Goal: Information Seeking & Learning: Learn about a topic

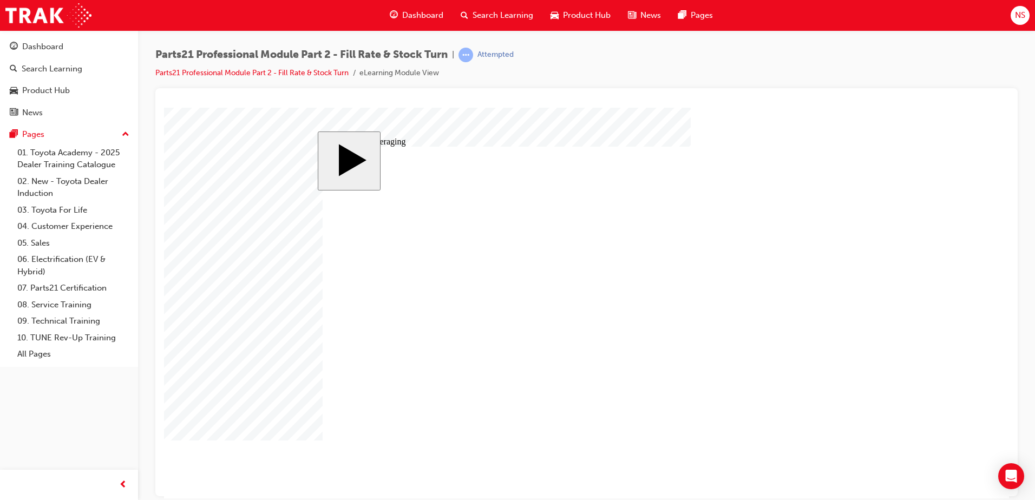
checkbox input "true"
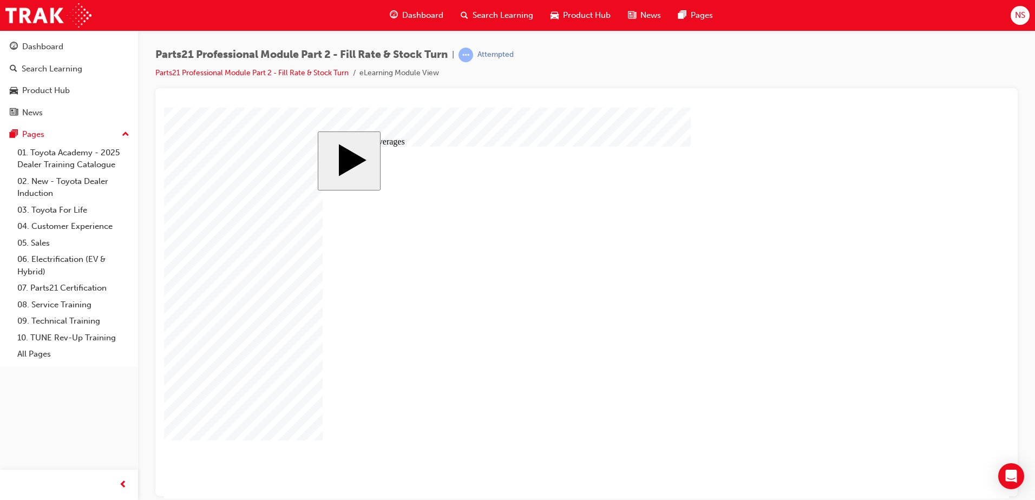
checkbox input "true"
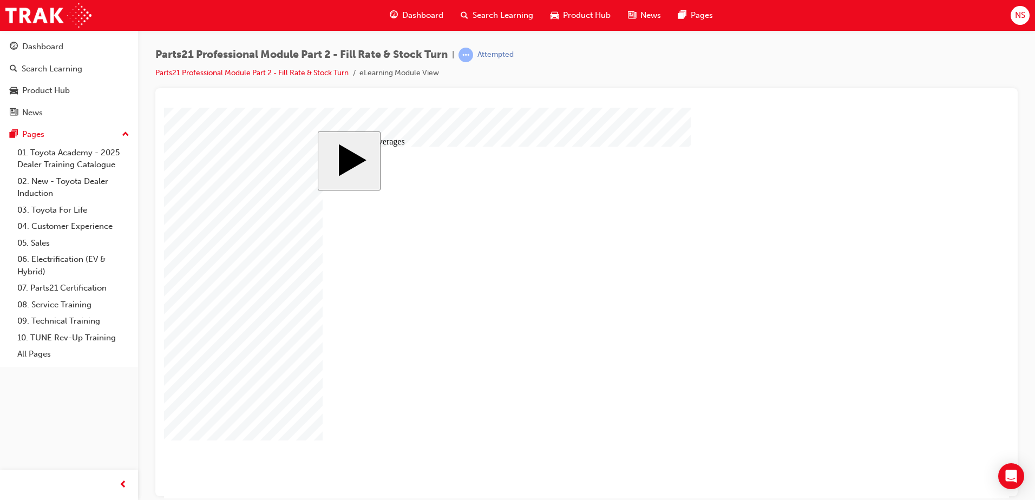
checkbox input "true"
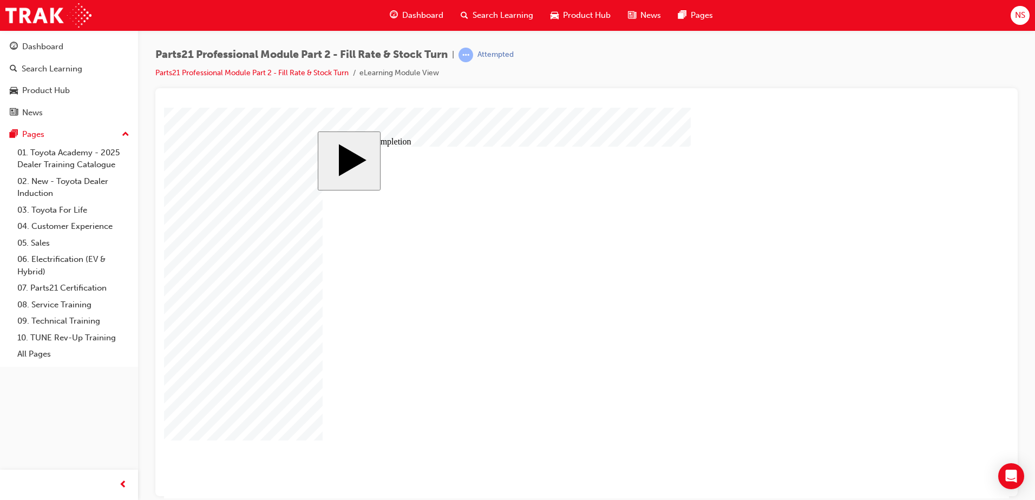
click at [484, 484] on body "slide: Multiple Choice MENU Rectangle 6 HELP Rectangle 6 EXIT Rectangle 6 Speci…" at bounding box center [586, 302] width 845 height 391
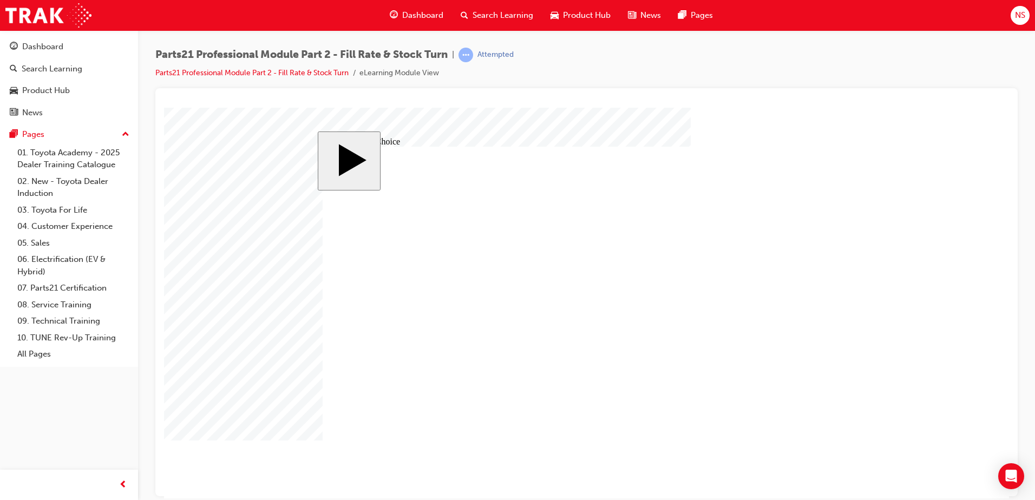
radio input "true"
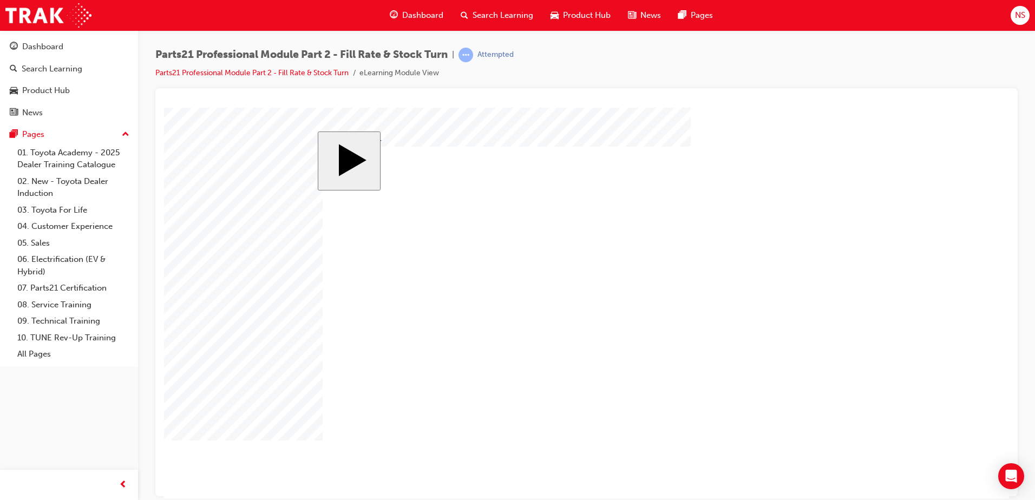
drag, startPoint x: 642, startPoint y: 396, endPoint x: 503, endPoint y: 356, distance: 144.6
drag, startPoint x: 516, startPoint y: 397, endPoint x: 671, endPoint y: 358, distance: 159.1
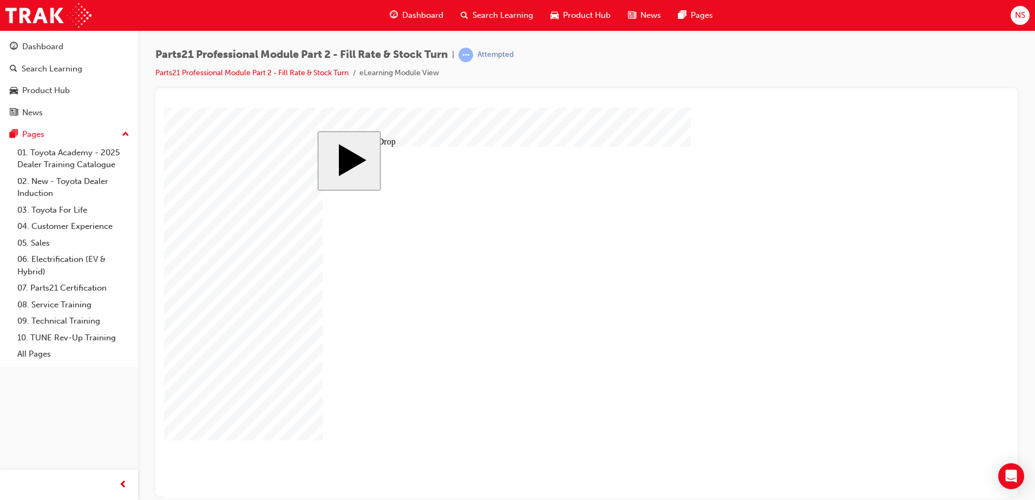
drag, startPoint x: 525, startPoint y: 231, endPoint x: 589, endPoint y: 233, distance: 64.4
drag, startPoint x: 373, startPoint y: 379, endPoint x: 686, endPoint y: 250, distance: 339.3
drag, startPoint x: 521, startPoint y: 303, endPoint x: 697, endPoint y: 247, distance: 183.9
drag, startPoint x: 365, startPoint y: 300, endPoint x: 611, endPoint y: 312, distance: 246.0
drag, startPoint x: 371, startPoint y: 241, endPoint x: 639, endPoint y: 316, distance: 278.2
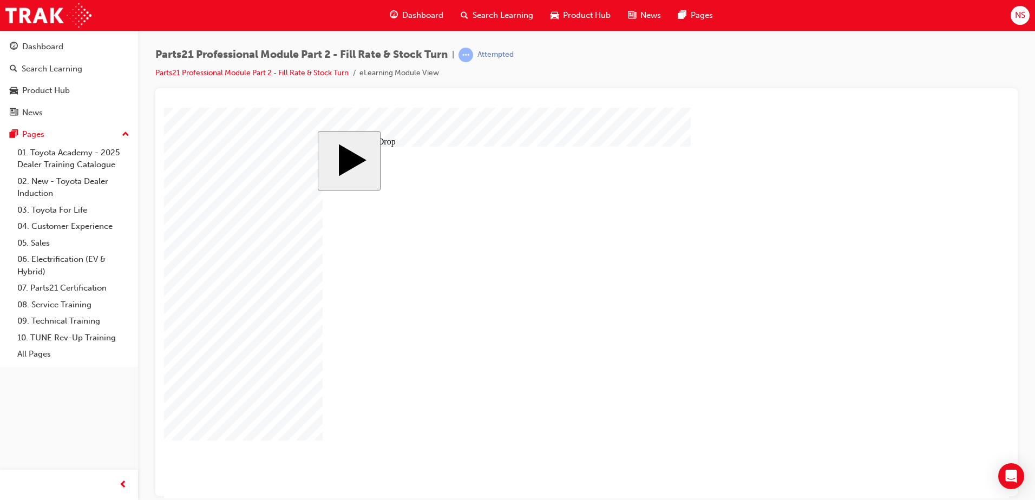
drag, startPoint x: 447, startPoint y: 242, endPoint x: 782, endPoint y: 322, distance: 343.9
drag, startPoint x: 442, startPoint y: 318, endPoint x: 607, endPoint y: 385, distance: 177.5
drag, startPoint x: 609, startPoint y: 361, endPoint x: 611, endPoint y: 368, distance: 6.7
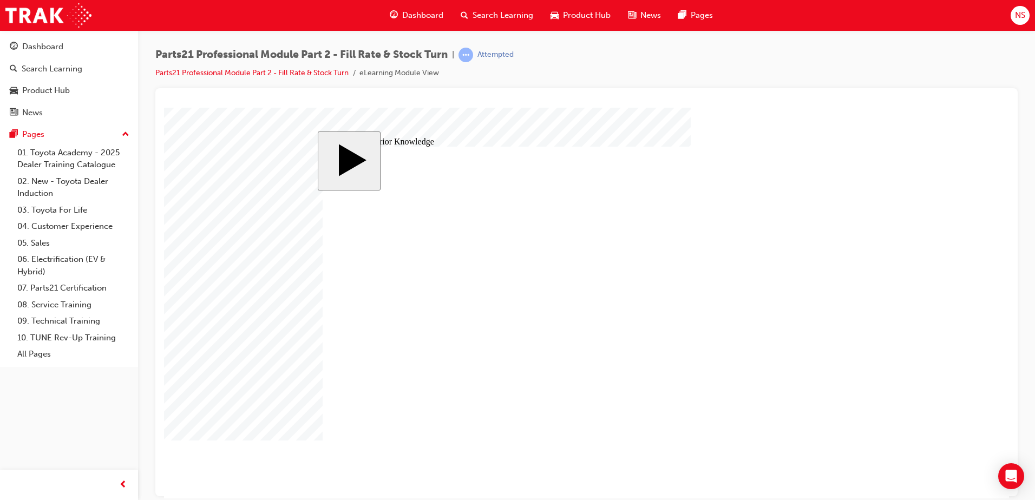
click at [934, 287] on body "slide: Activate Prior Knowledge Rectangle Rectangle 1 CLOSE Dealership Policy O…" at bounding box center [586, 302] width 845 height 391
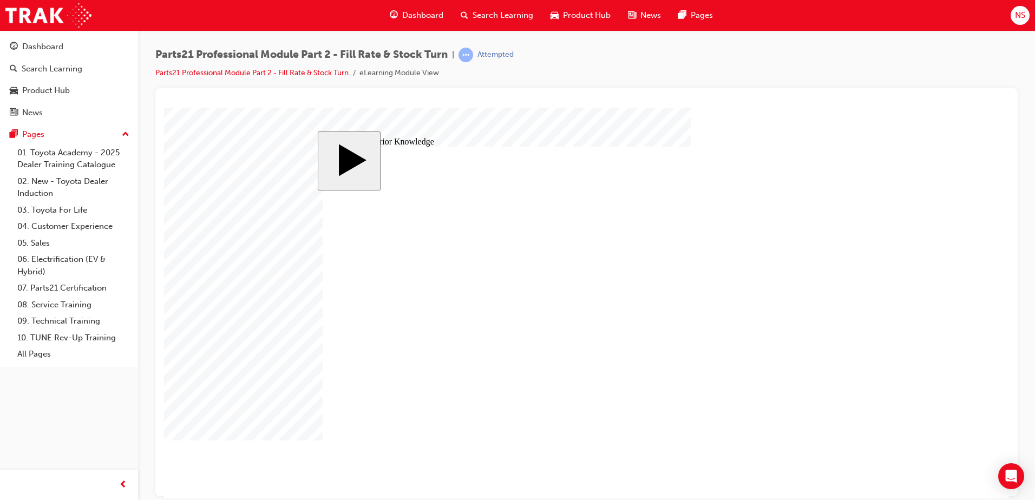
drag, startPoint x: 462, startPoint y: 310, endPoint x: 698, endPoint y: 251, distance: 243.8
drag, startPoint x: 470, startPoint y: 251, endPoint x: 689, endPoint y: 275, distance: 219.4
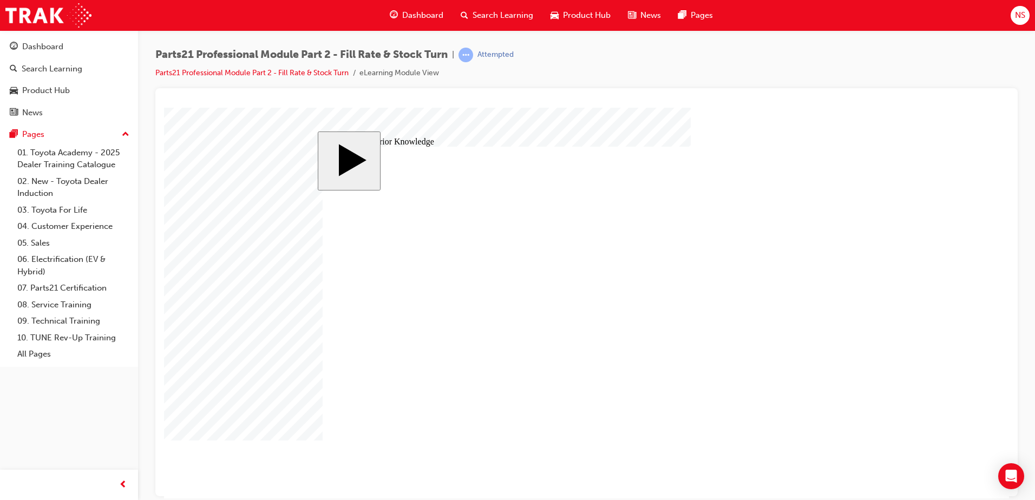
drag, startPoint x: 426, startPoint y: 279, endPoint x: 662, endPoint y: 303, distance: 237.1
drag, startPoint x: 420, startPoint y: 366, endPoint x: 657, endPoint y: 353, distance: 237.5
drag, startPoint x: 451, startPoint y: 334, endPoint x: 689, endPoint y: 378, distance: 242.2
drag, startPoint x: 508, startPoint y: 390, endPoint x: 728, endPoint y: 404, distance: 220.2
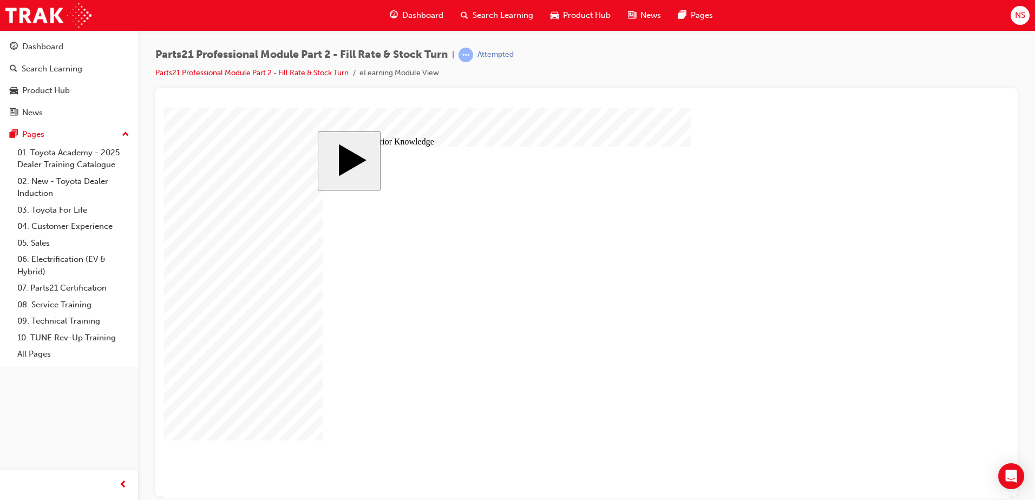
radio input "true"
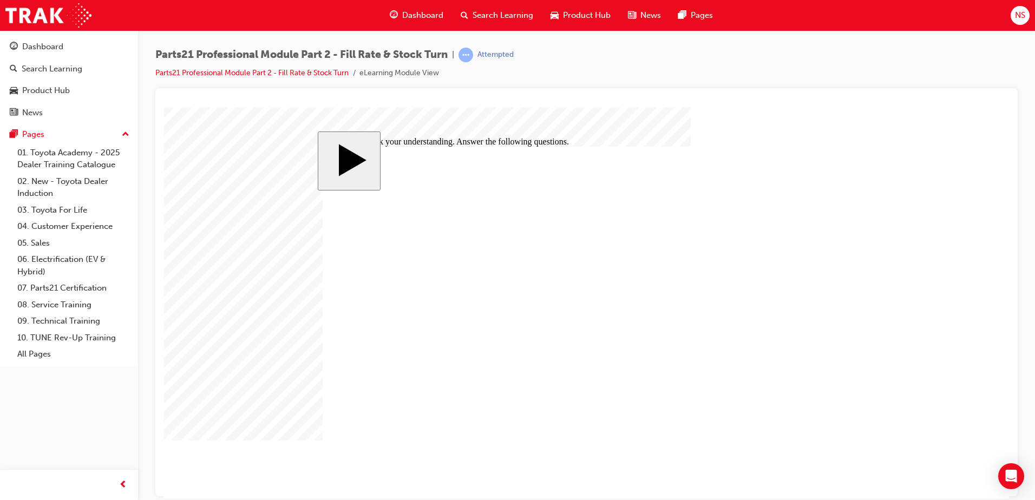
checkbox input "true"
drag, startPoint x: 403, startPoint y: 264, endPoint x: 667, endPoint y: 271, distance: 263.7
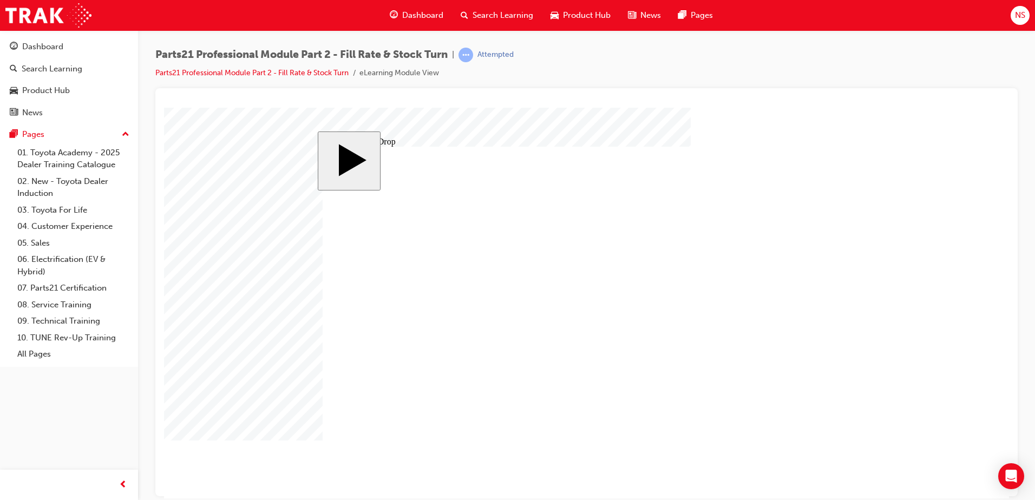
drag, startPoint x: 408, startPoint y: 370, endPoint x: 782, endPoint y: 267, distance: 388.1
drag, startPoint x: 375, startPoint y: 317, endPoint x: 526, endPoint y: 272, distance: 157.0
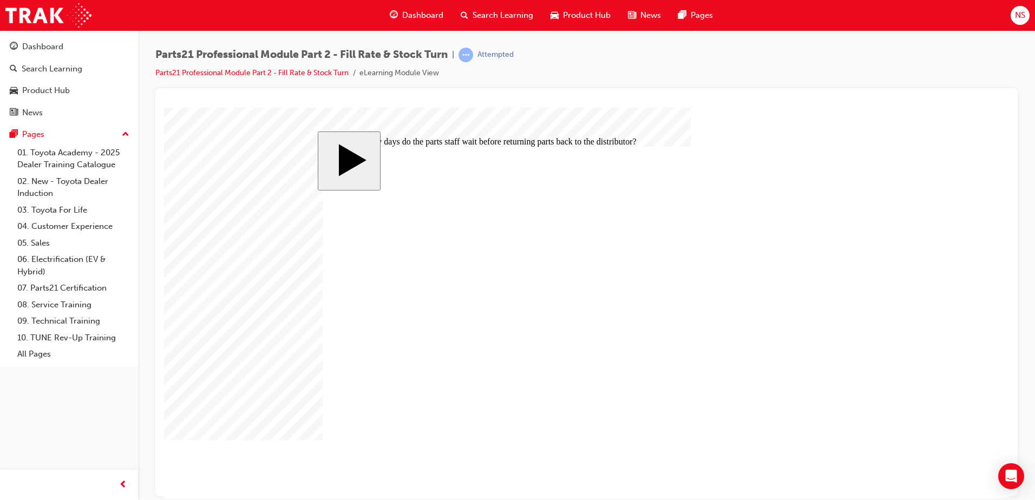
radio input "true"
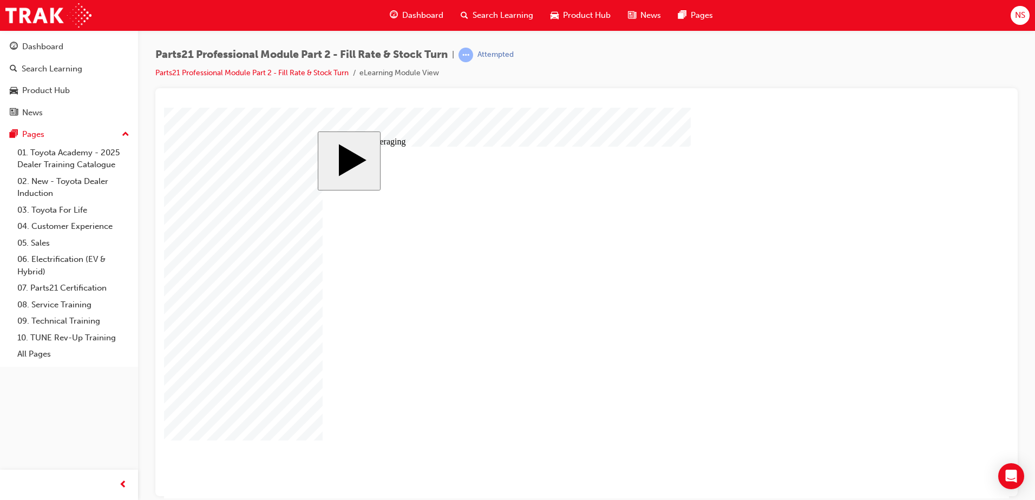
type input "4"
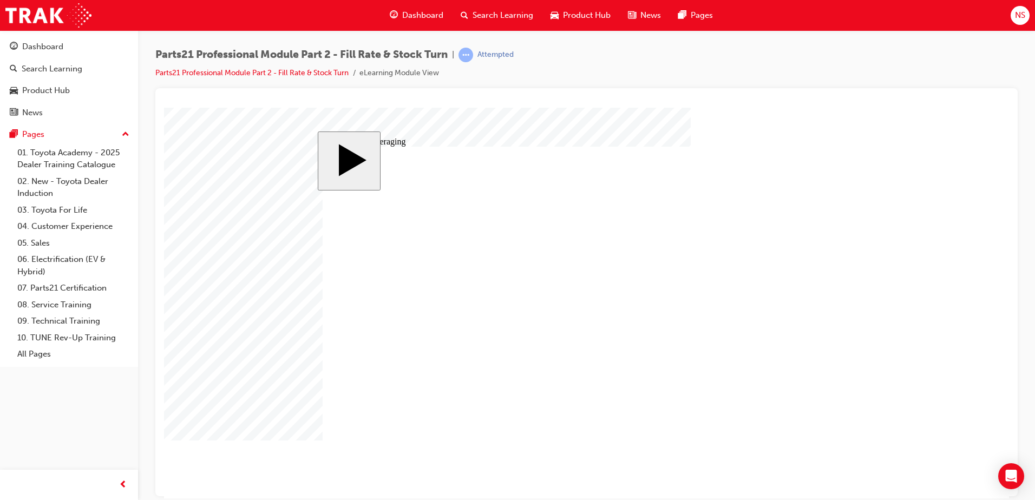
drag, startPoint x: 385, startPoint y: 268, endPoint x: 649, endPoint y: 270, distance: 263.6
drag, startPoint x: 500, startPoint y: 267, endPoint x: 732, endPoint y: 263, distance: 232.3
drag, startPoint x: 487, startPoint y: 302, endPoint x: 665, endPoint y: 300, distance: 177.6
drag, startPoint x: 463, startPoint y: 376, endPoint x: 647, endPoint y: 337, distance: 187.6
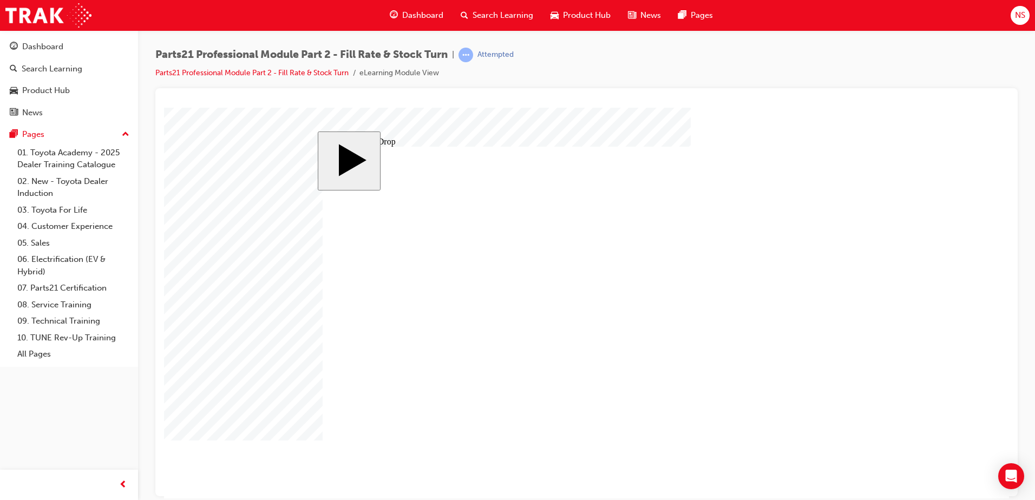
drag, startPoint x: 369, startPoint y: 384, endPoint x: 638, endPoint y: 348, distance: 272.0
drag, startPoint x: 372, startPoint y: 348, endPoint x: 714, endPoint y: 336, distance: 341.8
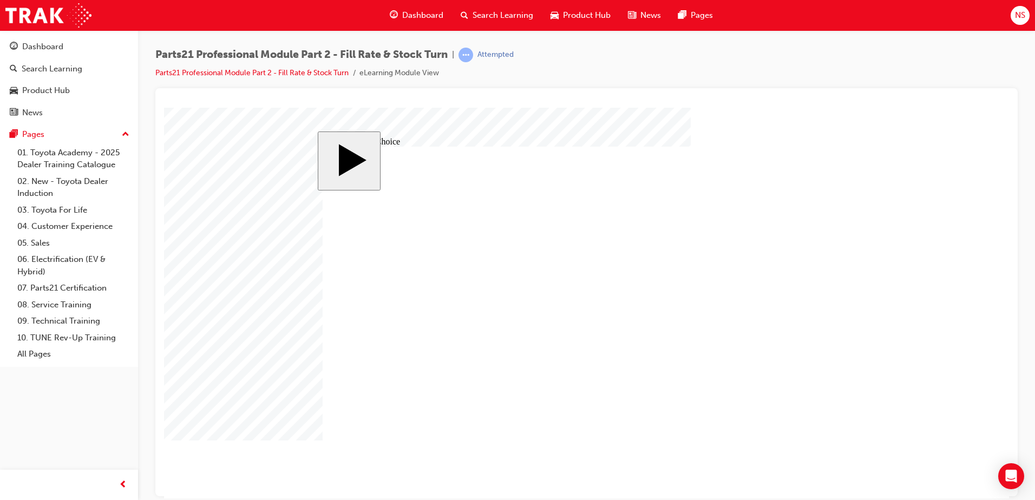
radio input "true"
checkbox input "true"
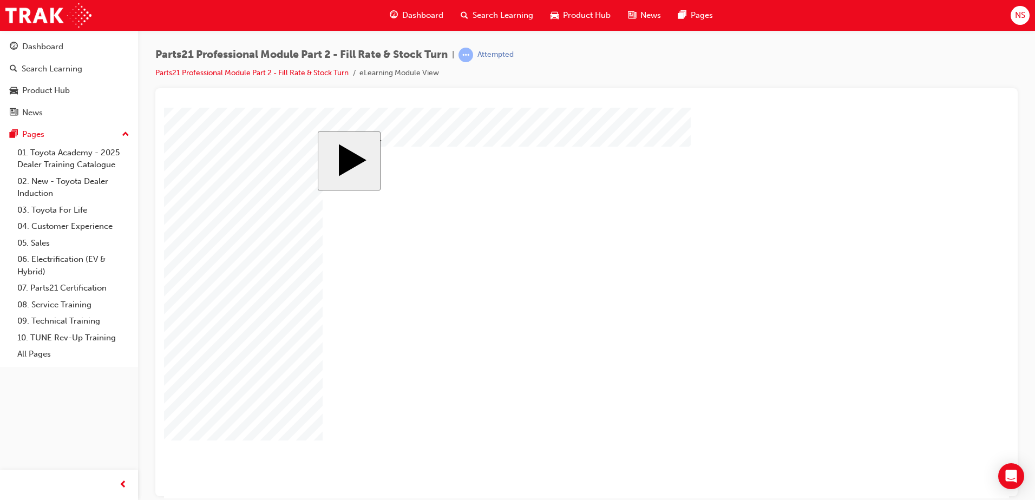
checkbox input "true"
drag, startPoint x: 350, startPoint y: 327, endPoint x: 357, endPoint y: 325, distance: 7.9
checkbox input "true"
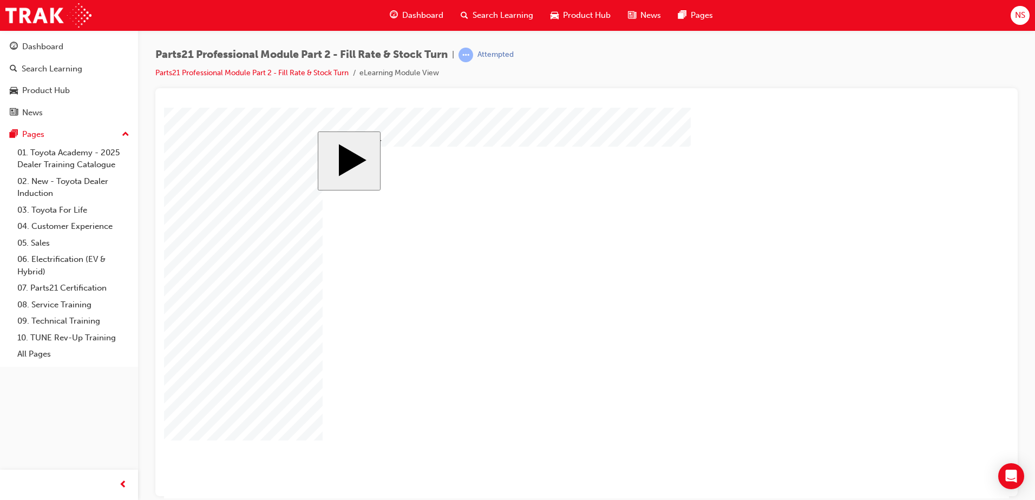
checkbox input "true"
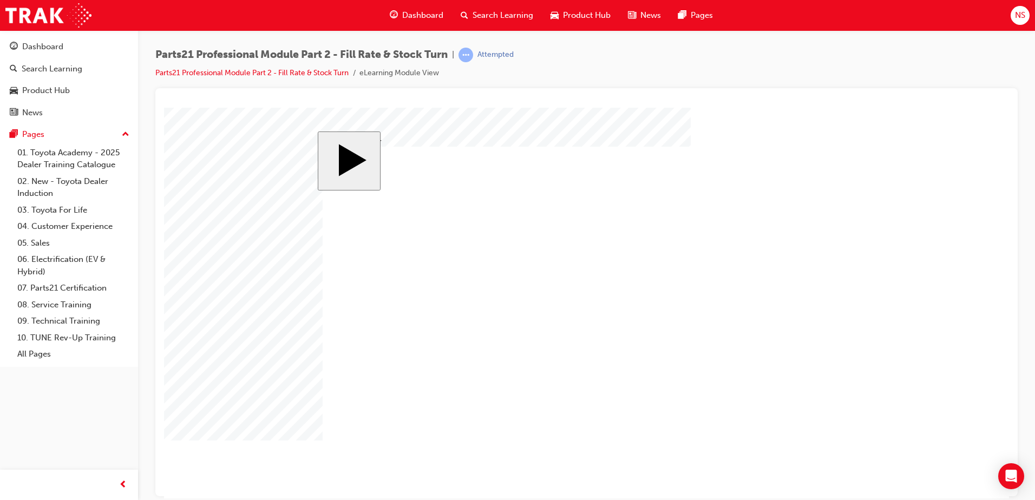
checkbox input "true"
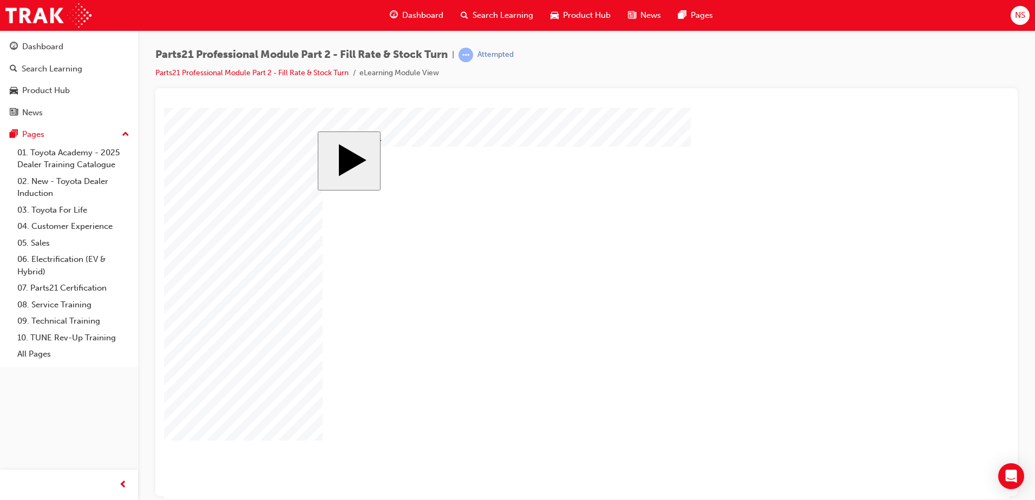
checkbox input "false"
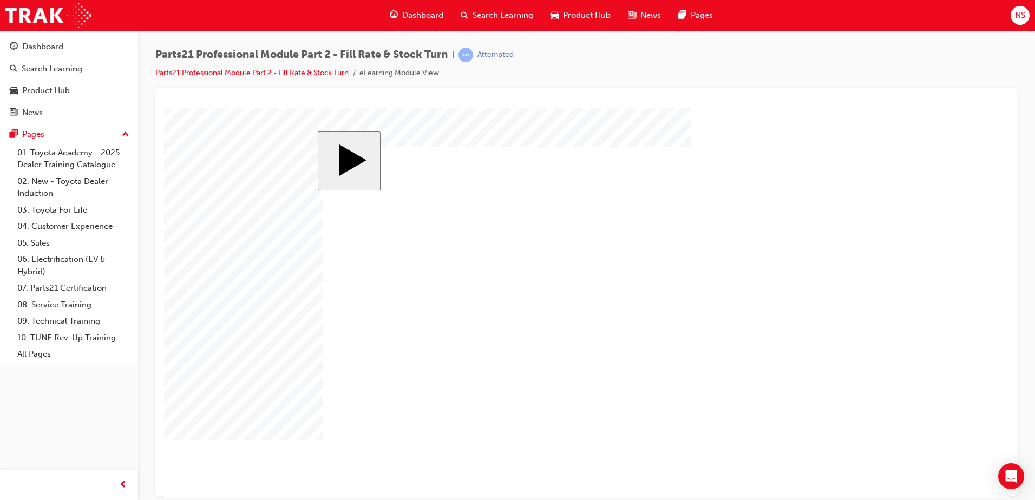
checkbox input "false"
drag, startPoint x: 606, startPoint y: 340, endPoint x: 465, endPoint y: 297, distance: 147.2
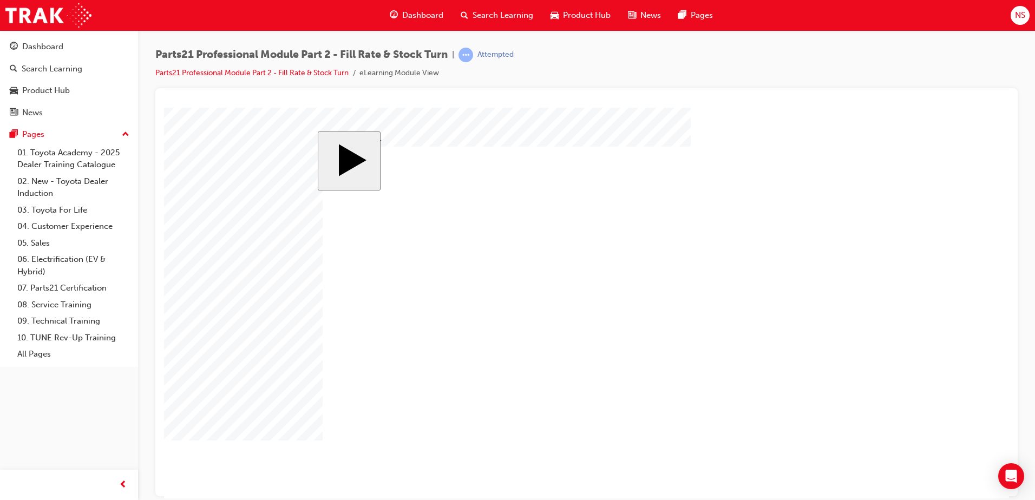
checkbox input "false"
drag, startPoint x: 348, startPoint y: 396, endPoint x: 365, endPoint y: 397, distance: 17.4
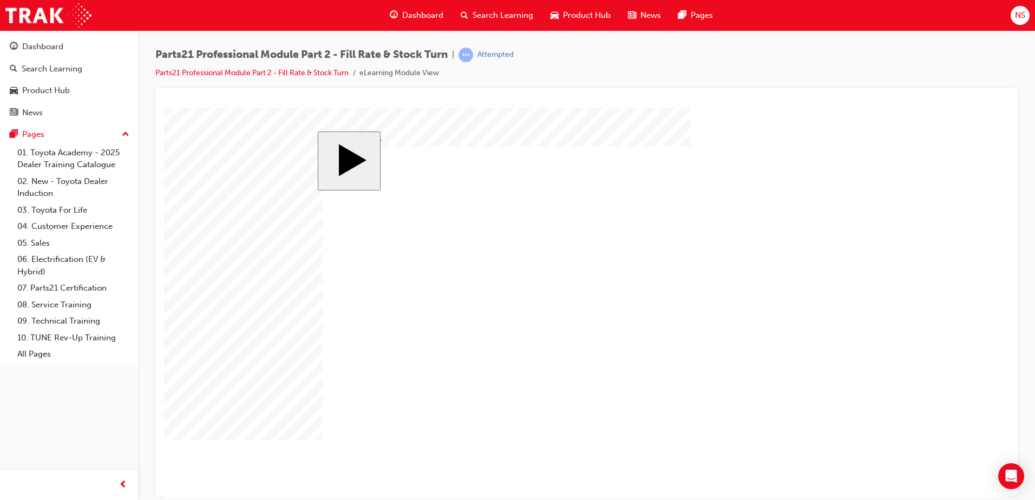
checkbox input "true"
checkbox input "false"
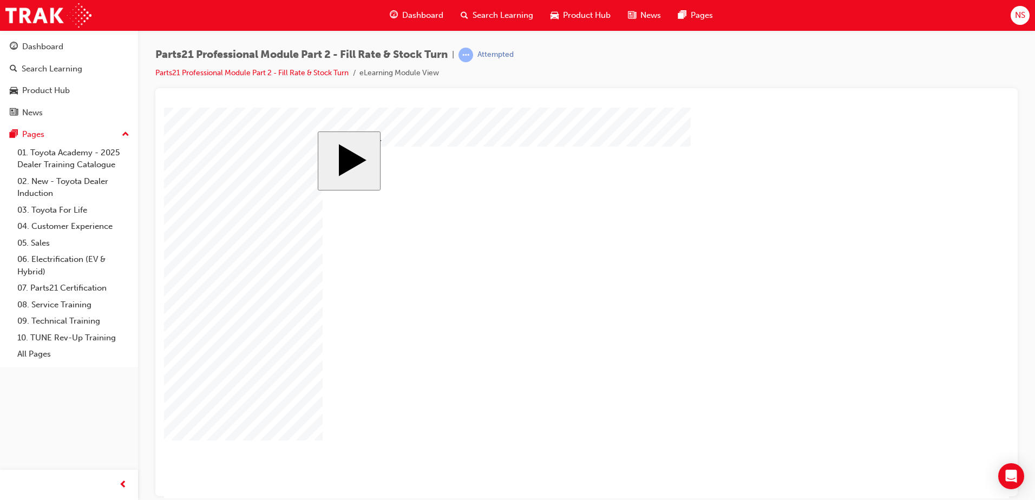
drag, startPoint x: 346, startPoint y: 252, endPoint x: 418, endPoint y: 278, distance: 77.0
checkbox input "true"
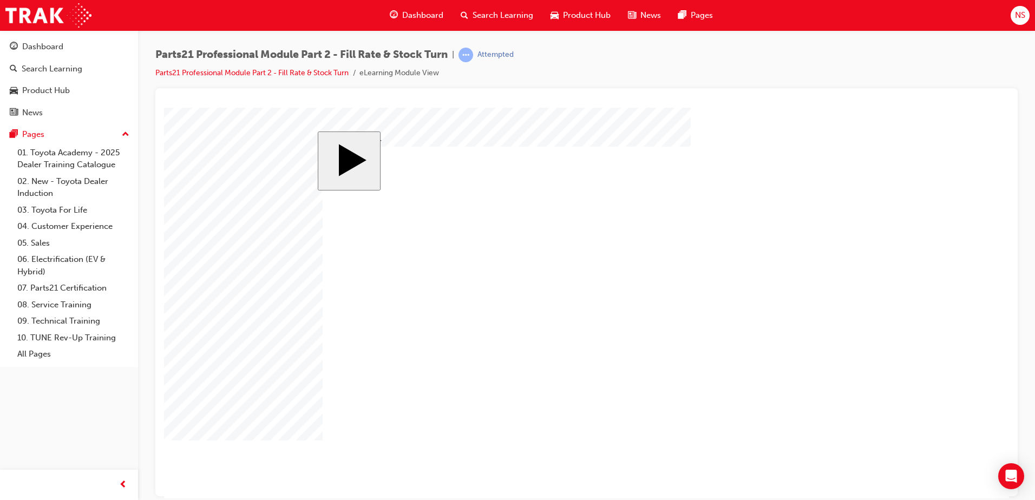
checkbox input "true"
checkbox input "false"
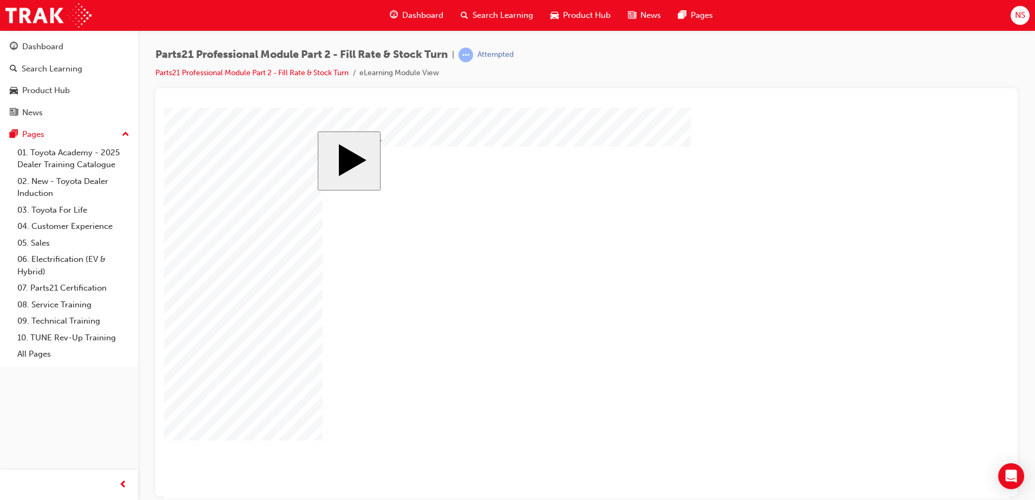
drag, startPoint x: 604, startPoint y: 345, endPoint x: 599, endPoint y: 342, distance: 5.6
drag, startPoint x: 347, startPoint y: 302, endPoint x: 351, endPoint y: 314, distance: 13.0
checkbox input "false"
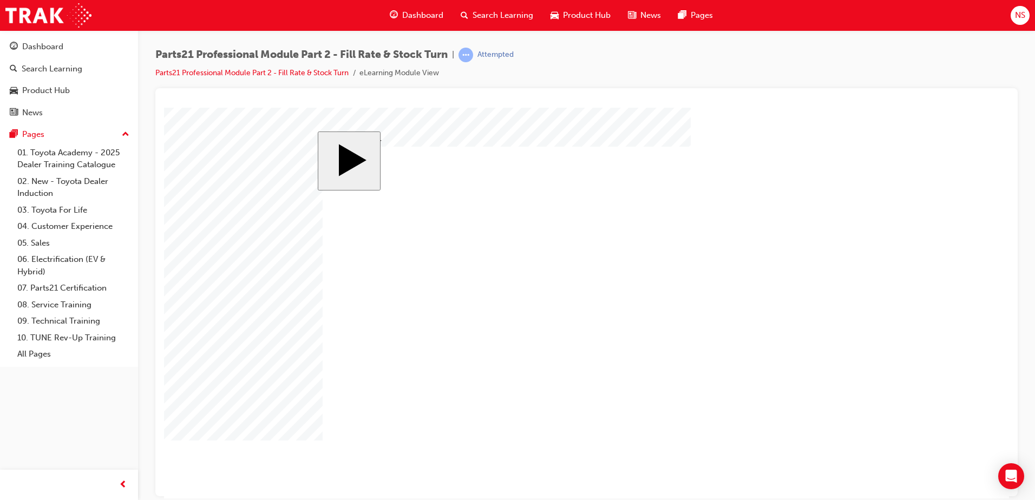
checkbox input "false"
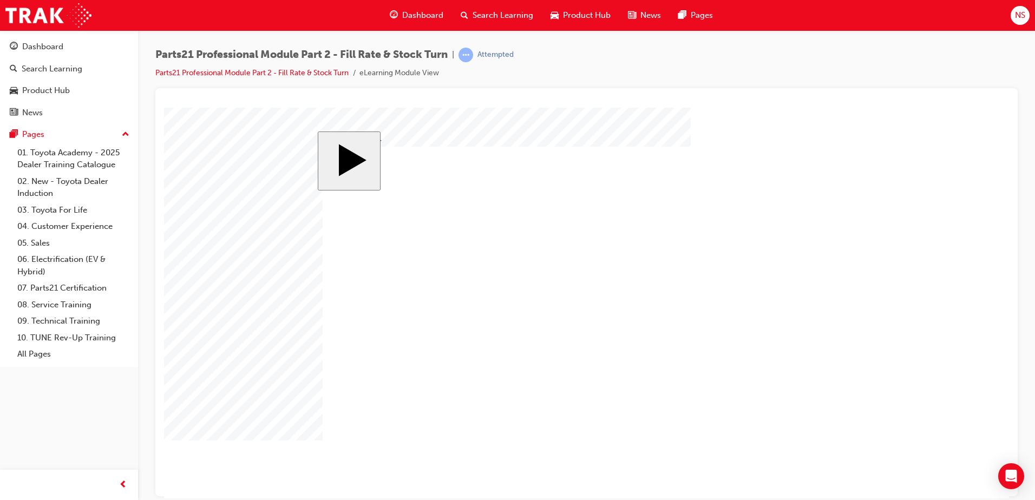
checkbox input "false"
drag, startPoint x: 353, startPoint y: 252, endPoint x: 356, endPoint y: 276, distance: 23.9
checkbox input "true"
drag, startPoint x: 351, startPoint y: 289, endPoint x: 350, endPoint y: 304, distance: 14.6
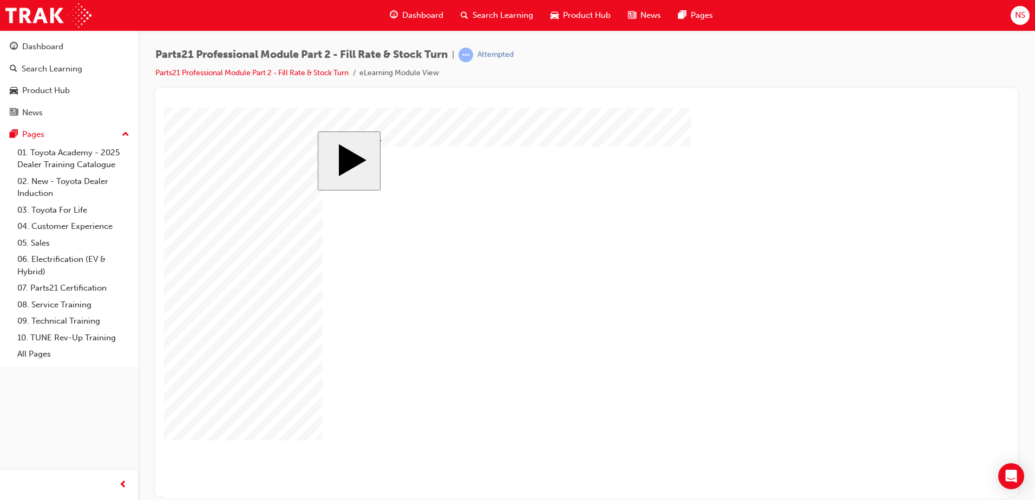
checkbox input "true"
drag, startPoint x: 349, startPoint y: 389, endPoint x: 405, endPoint y: 415, distance: 62.0
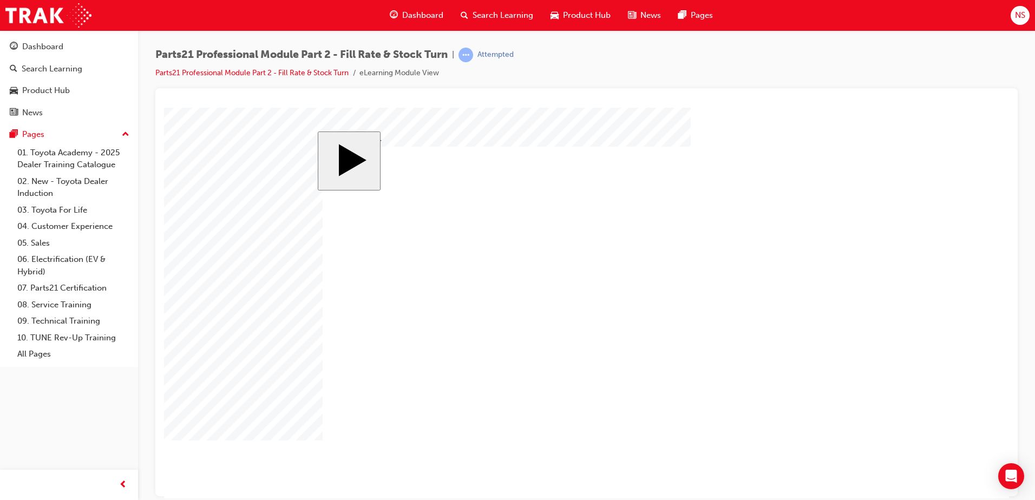
checkbox input "true"
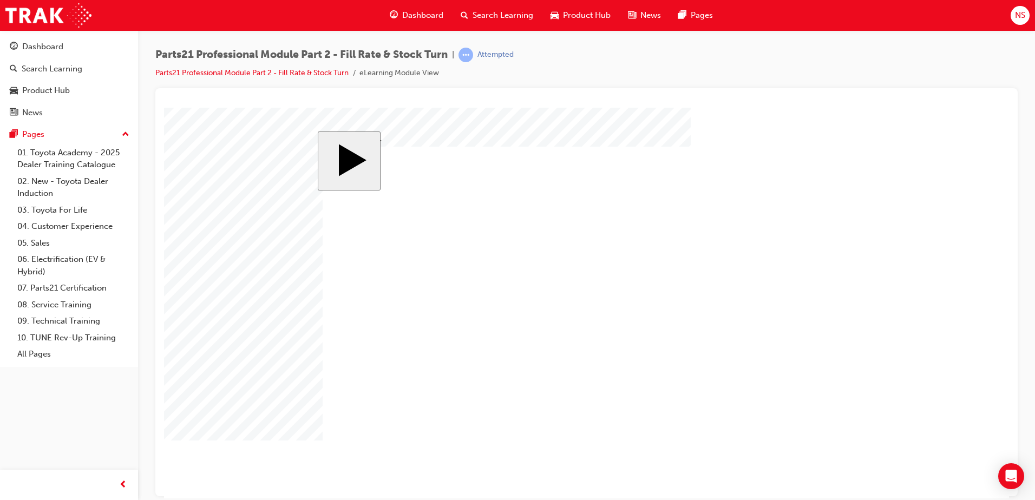
checkbox input "true"
drag, startPoint x: 348, startPoint y: 394, endPoint x: 348, endPoint y: 366, distance: 27.6
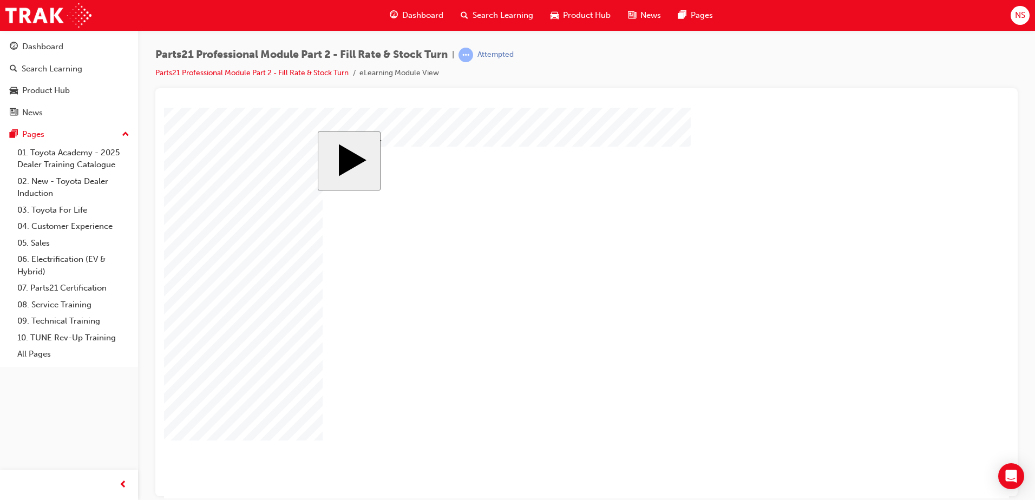
checkbox input "true"
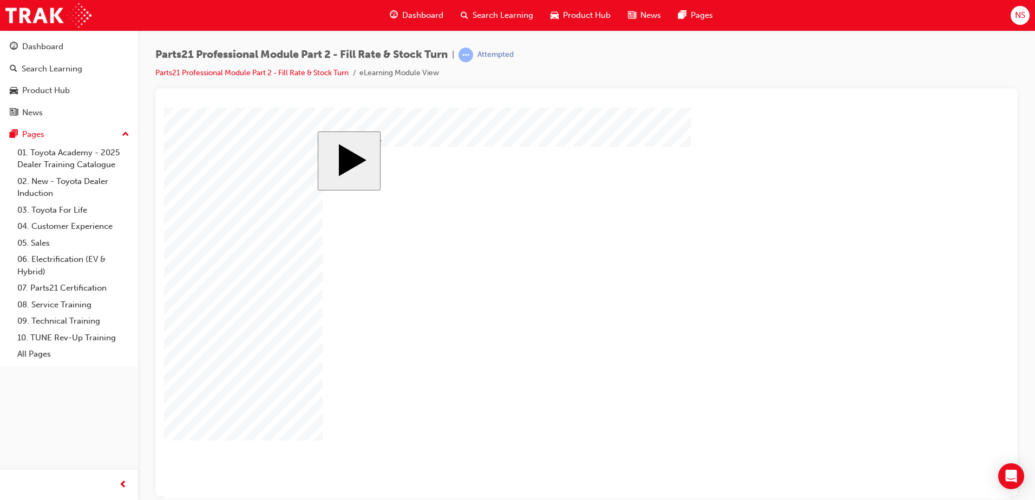
drag, startPoint x: 592, startPoint y: 335, endPoint x: 564, endPoint y: 335, distance: 28.1
checkbox input "true"
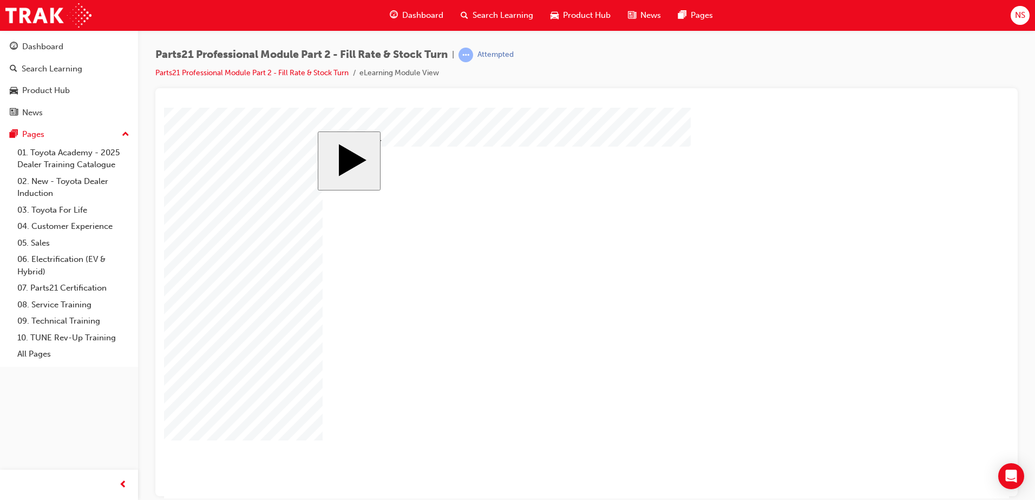
checkbox input "false"
radio input "true"
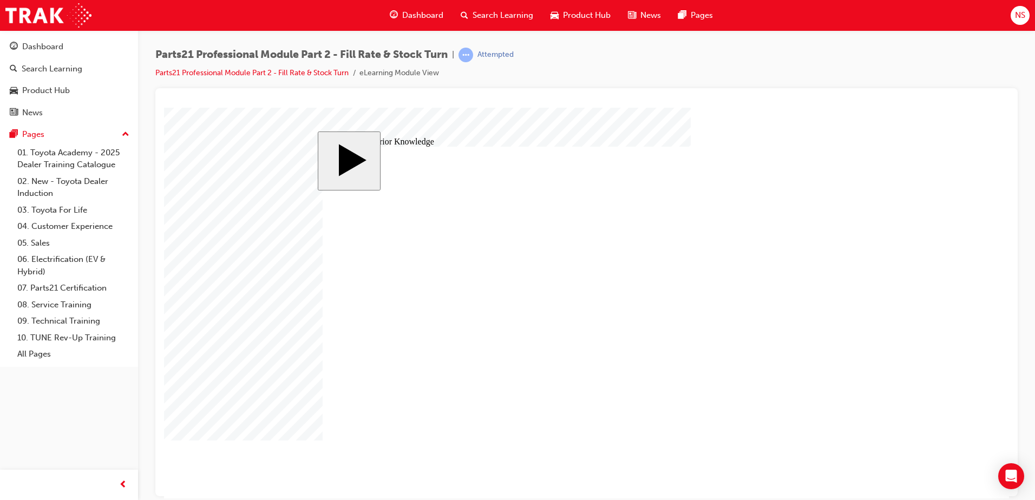
type input "9"
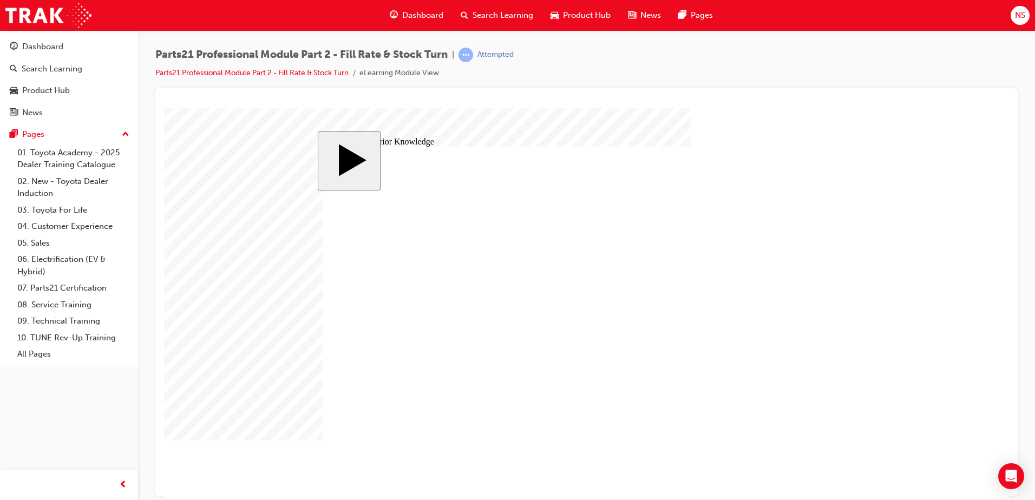
drag, startPoint x: 372, startPoint y: 375, endPoint x: 809, endPoint y: 273, distance: 449.0
drag, startPoint x: 392, startPoint y: 312, endPoint x: 807, endPoint y: 329, distance: 415.0
drag, startPoint x: 362, startPoint y: 260, endPoint x: 806, endPoint y: 380, distance: 459.7
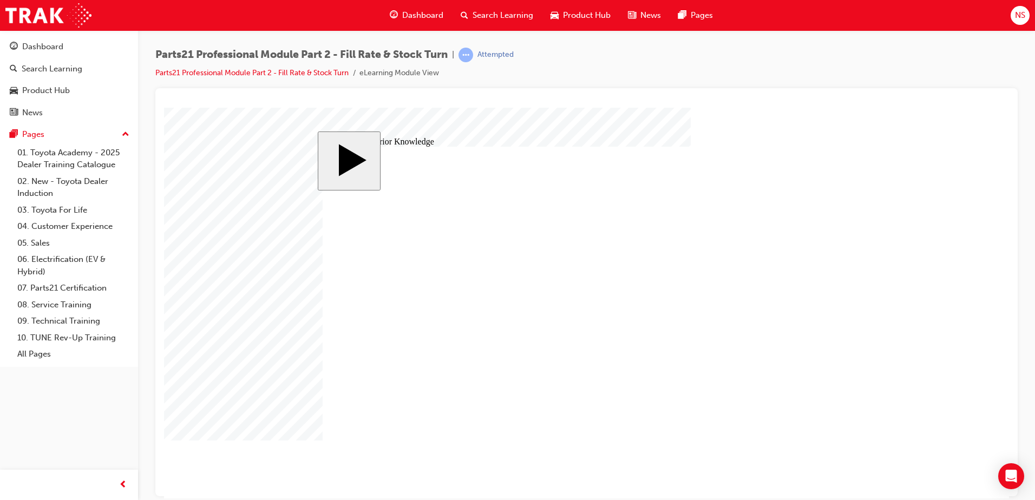
radio input "true"
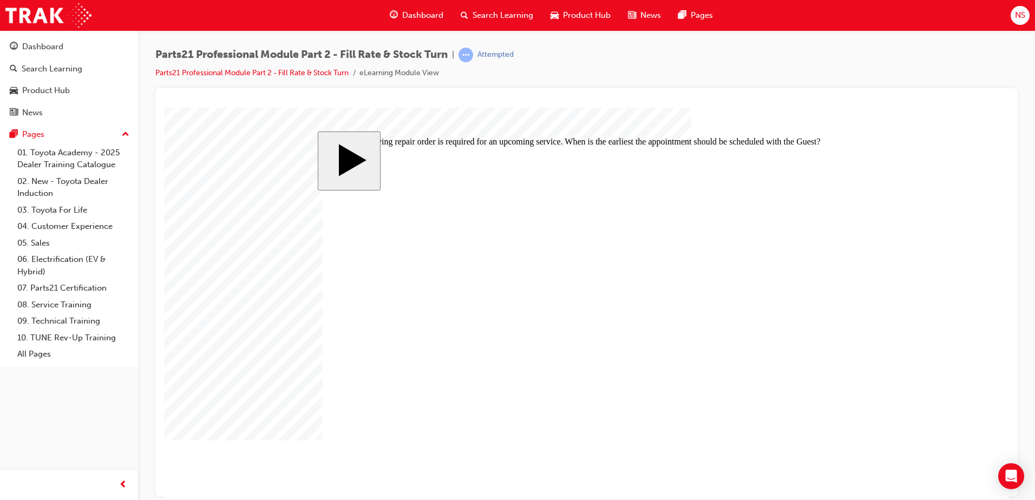
radio input "false"
radio input "true"
drag, startPoint x: 816, startPoint y: 458, endPoint x: 815, endPoint y: 452, distance: 6.1
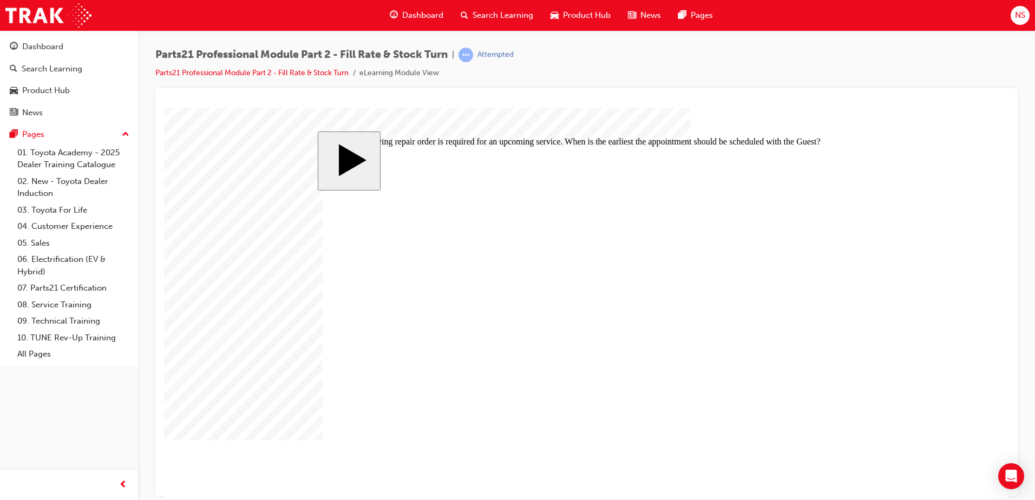
radio input "true"
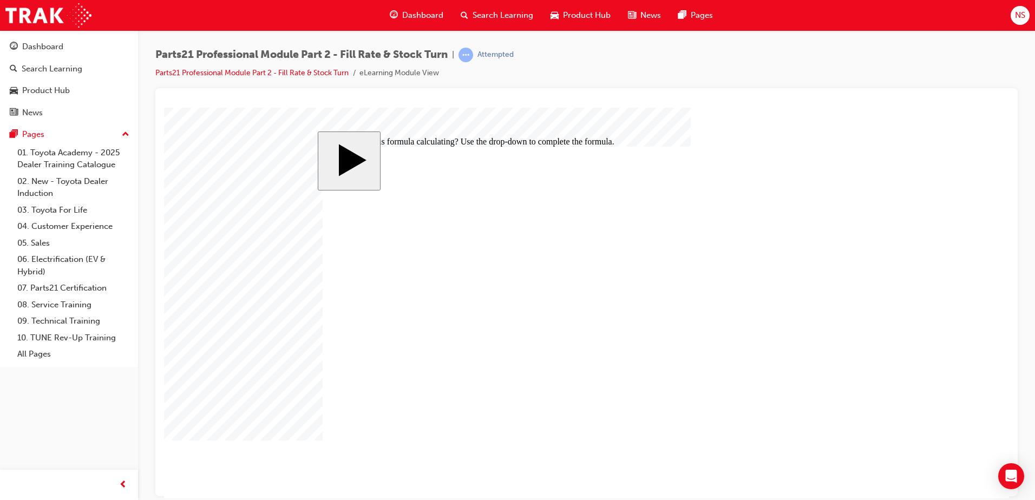
type input "6"
type input "60"
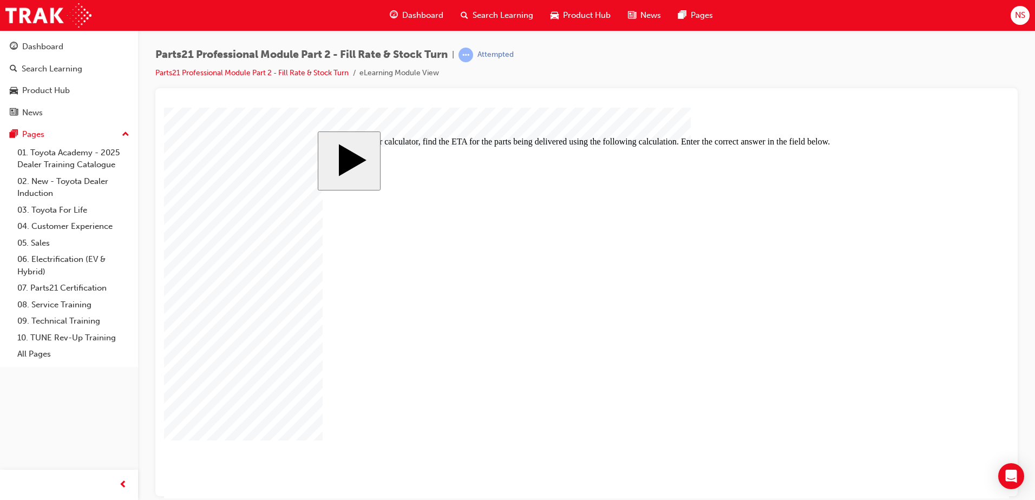
type input "60"
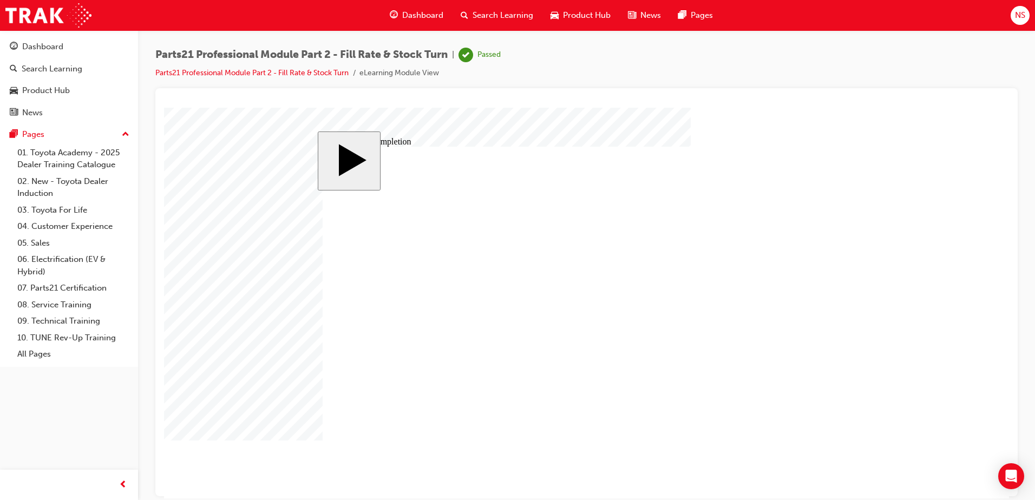
click at [48, 286] on link "07. Parts21 Certification" at bounding box center [73, 288] width 121 height 17
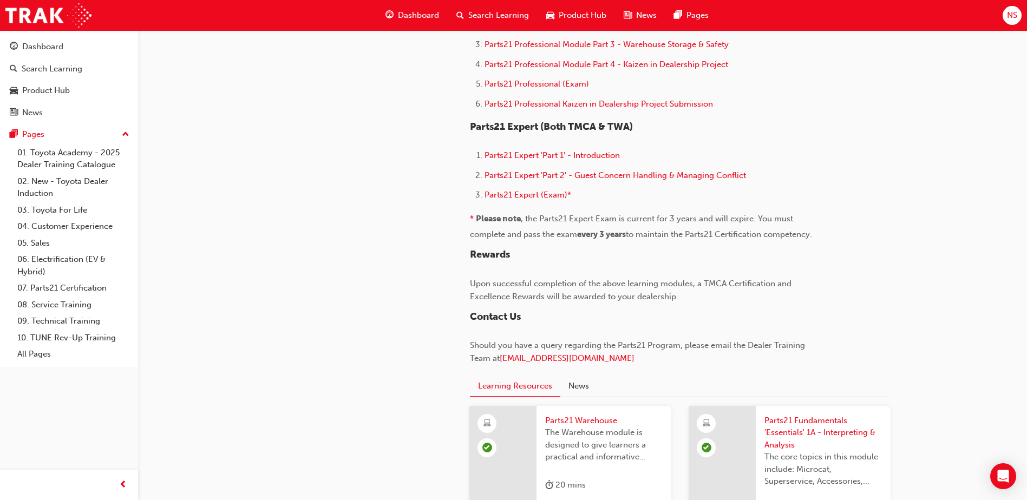
scroll to position [704, 0]
